Goal: Check status

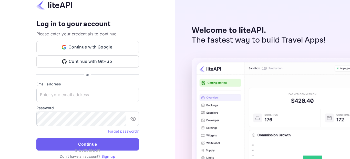
type input "adminpassword_support@yandex-team.ru"
click at [117, 146] on button "Continue" at bounding box center [87, 144] width 103 height 12
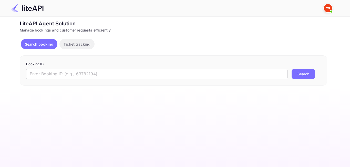
click at [74, 73] on input "text" at bounding box center [157, 74] width 262 height 10
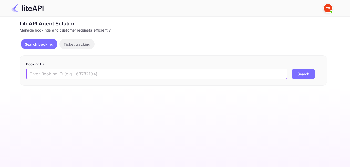
paste input "8398572"
type input "8398572"
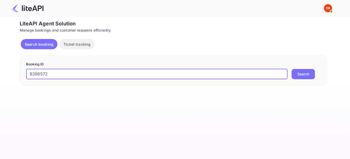
click at [300, 72] on button "Search" at bounding box center [303, 74] width 23 height 10
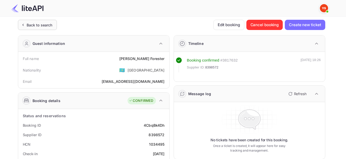
click at [35, 28] on div "Back to search" at bounding box center [37, 25] width 39 height 10
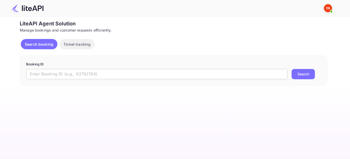
click at [113, 74] on input "text" at bounding box center [157, 74] width 262 height 10
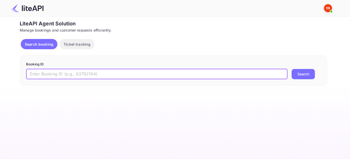
paste input "9011590"
type input "9011590"
click at [300, 76] on button "Search" at bounding box center [303, 74] width 23 height 10
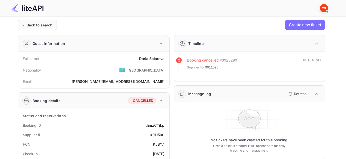
click at [35, 25] on div "Back to search" at bounding box center [40, 24] width 26 height 5
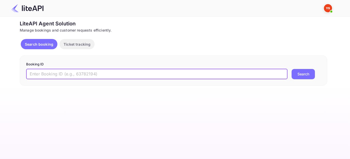
click at [103, 74] on input "text" at bounding box center [157, 74] width 262 height 10
paste input "8398572"
type input "8398572"
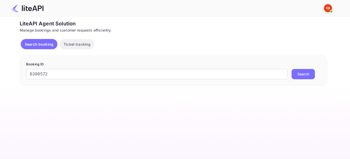
click at [297, 75] on button "Search" at bounding box center [303, 74] width 23 height 10
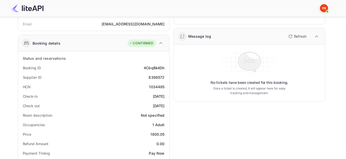
scroll to position [51, 0]
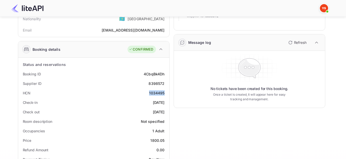
drag, startPoint x: 150, startPoint y: 92, endPoint x: 166, endPoint y: 96, distance: 16.5
click at [166, 96] on div "HCN 1034495" at bounding box center [93, 92] width 147 height 9
copy div "1034495"
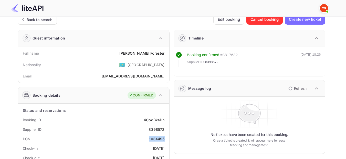
scroll to position [0, 0]
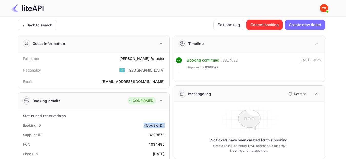
drag, startPoint x: 165, startPoint y: 126, endPoint x: 141, endPoint y: 126, distance: 23.6
click at [141, 126] on div "Booking ID 4CbqBk4Dh" at bounding box center [93, 125] width 147 height 9
copy div "4CbqBk4Dh"
drag, startPoint x: 187, startPoint y: 67, endPoint x: 219, endPoint y: 67, distance: 31.8
click at [219, 67] on div "Supplier ID: 8398572" at bounding box center [212, 67] width 51 height 5
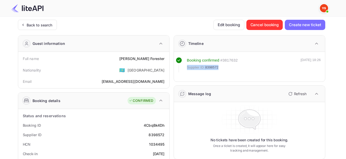
copy div "Supplier ID: 8398572"
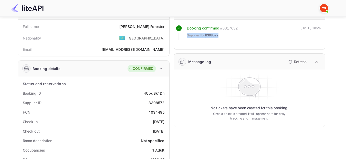
scroll to position [77, 0]
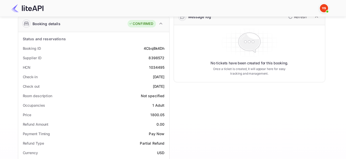
drag, startPoint x: 167, startPoint y: 75, endPoint x: 144, endPoint y: 77, distance: 23.7
copy div "[DATE]"
drag, startPoint x: 166, startPoint y: 84, endPoint x: 144, endPoint y: 85, distance: 21.8
click at [144, 85] on div "Check out [DATE]" at bounding box center [93, 86] width 147 height 9
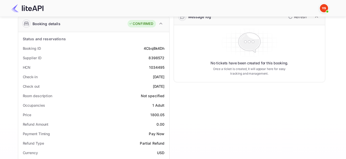
copy div "[DATE]"
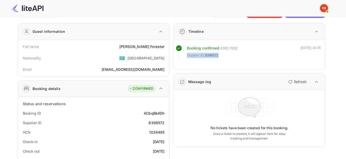
scroll to position [0, 0]
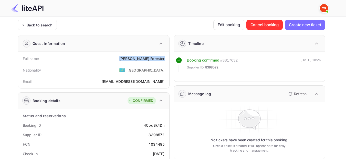
drag, startPoint x: 166, startPoint y: 58, endPoint x: 142, endPoint y: 57, distance: 23.9
click at [142, 57] on div "Full name [PERSON_NAME]" at bounding box center [93, 58] width 147 height 9
copy div "[PERSON_NAME]"
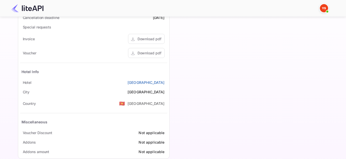
scroll to position [243, 0]
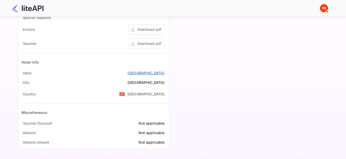
drag, startPoint x: 166, startPoint y: 73, endPoint x: 133, endPoint y: 73, distance: 33.1
click at [133, 73] on div "[GEOGRAPHIC_DATA]" at bounding box center [93, 72] width 147 height 9
copy link "[GEOGRAPHIC_DATA]"
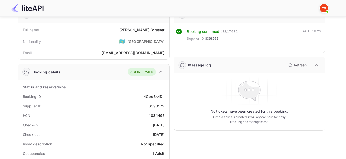
scroll to position [77, 0]
